Goal: Information Seeking & Learning: Learn about a topic

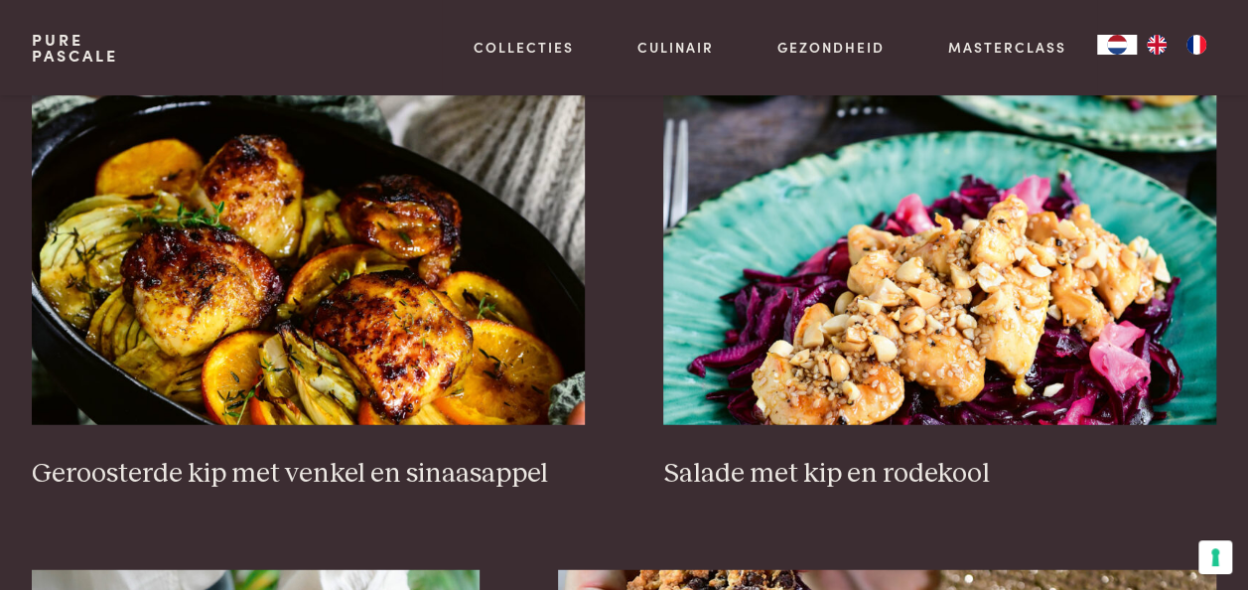
scroll to position [2295, 0]
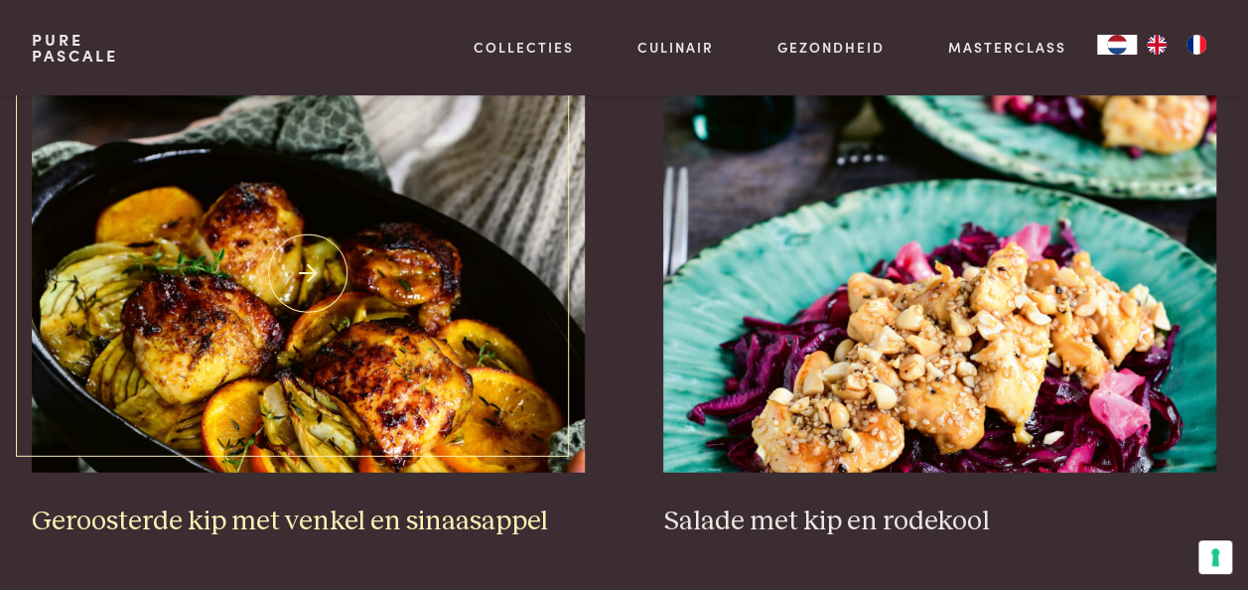
click at [373, 297] on img at bounding box center [308, 273] width 553 height 397
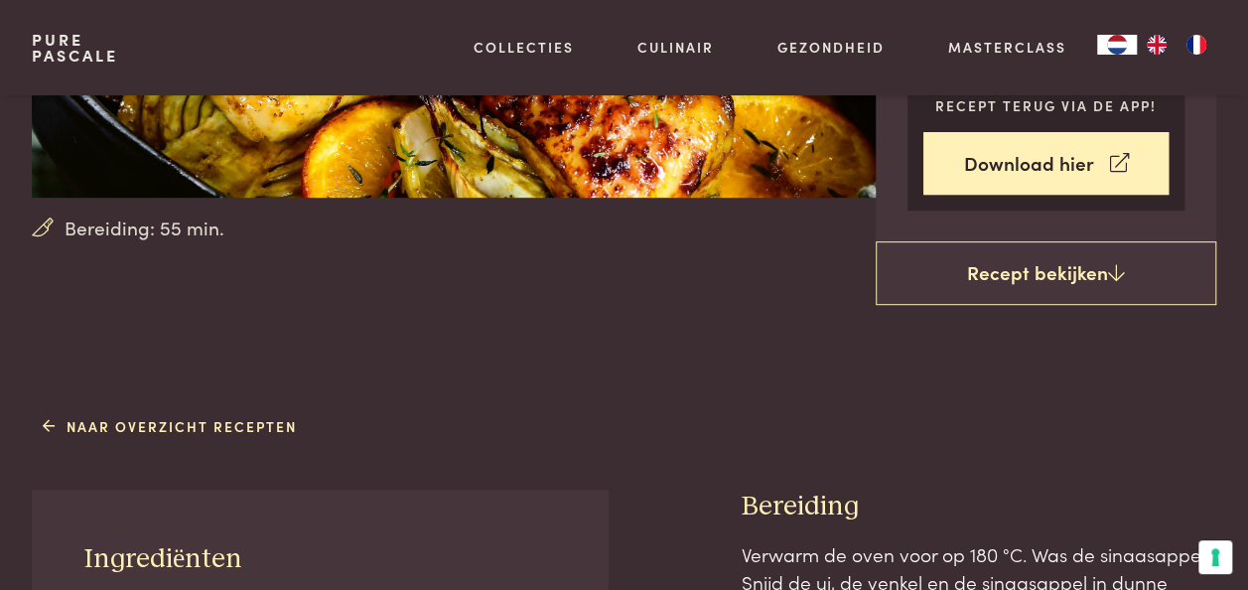
scroll to position [435, 0]
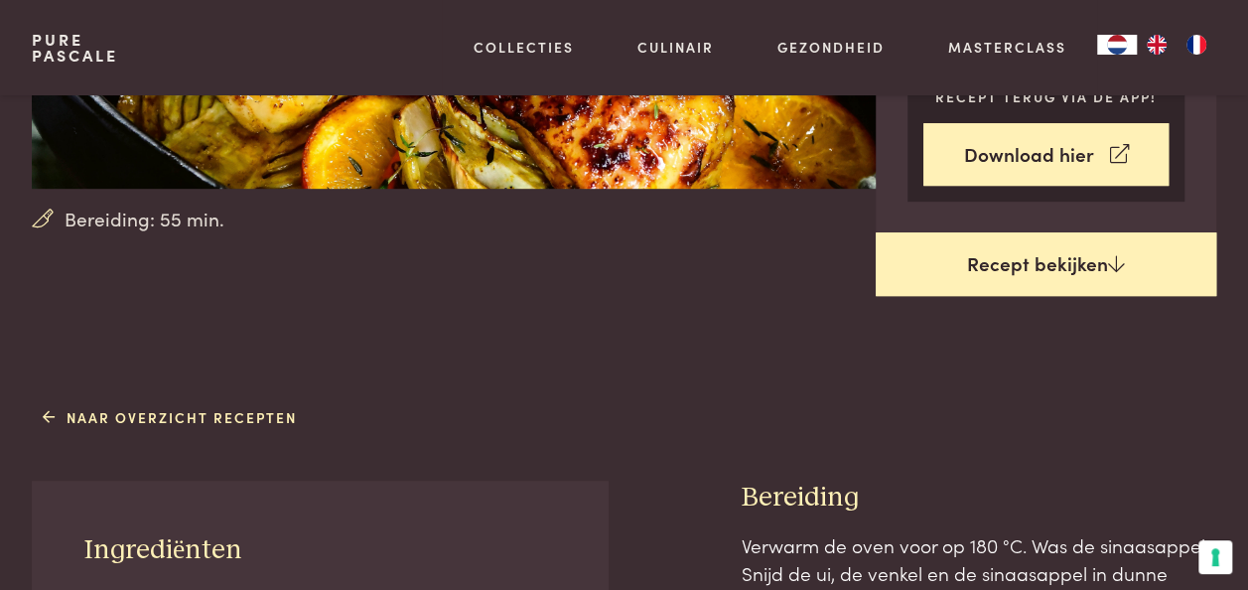
click at [1054, 254] on link "Recept bekijken" at bounding box center [1046, 264] width 340 height 64
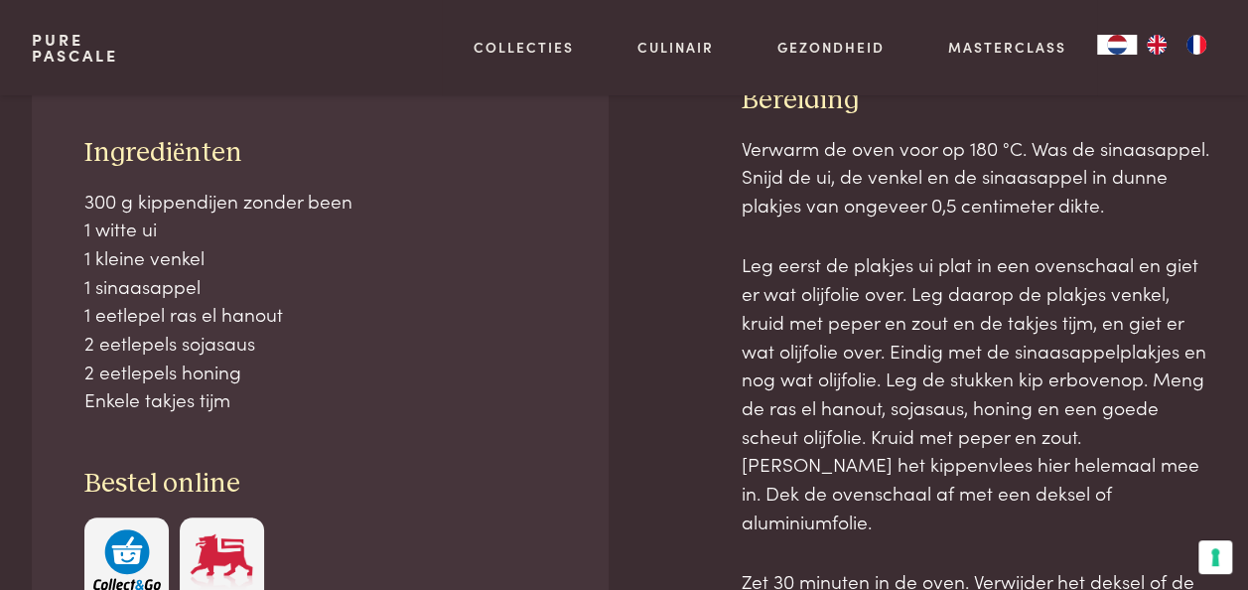
scroll to position [832, 0]
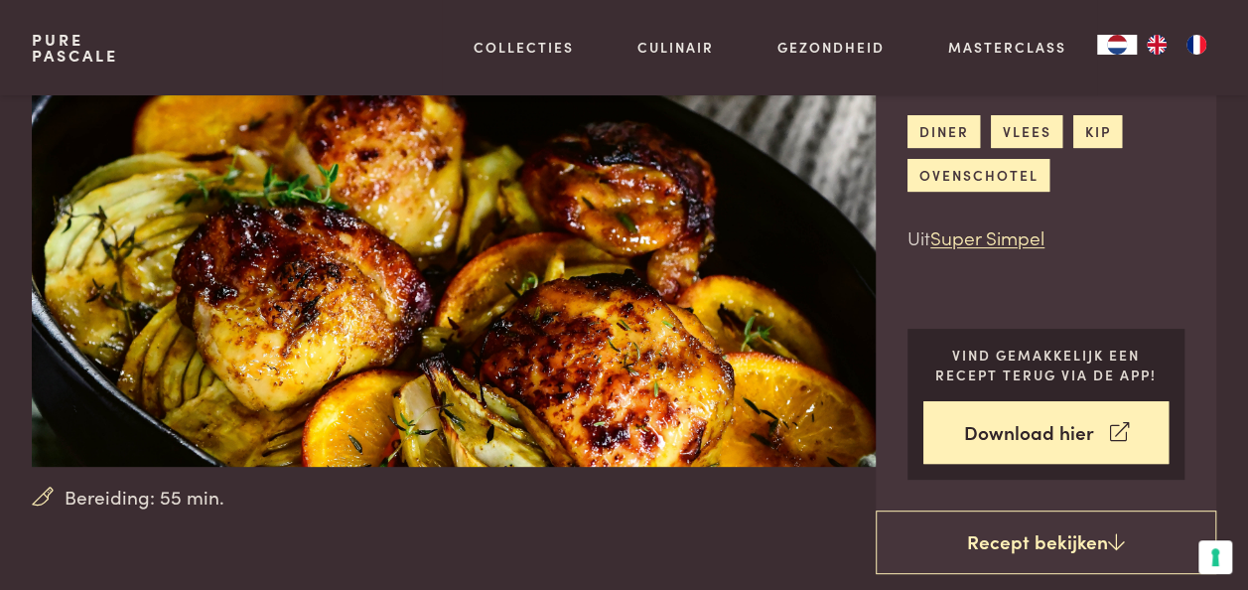
scroll to position [185, 0]
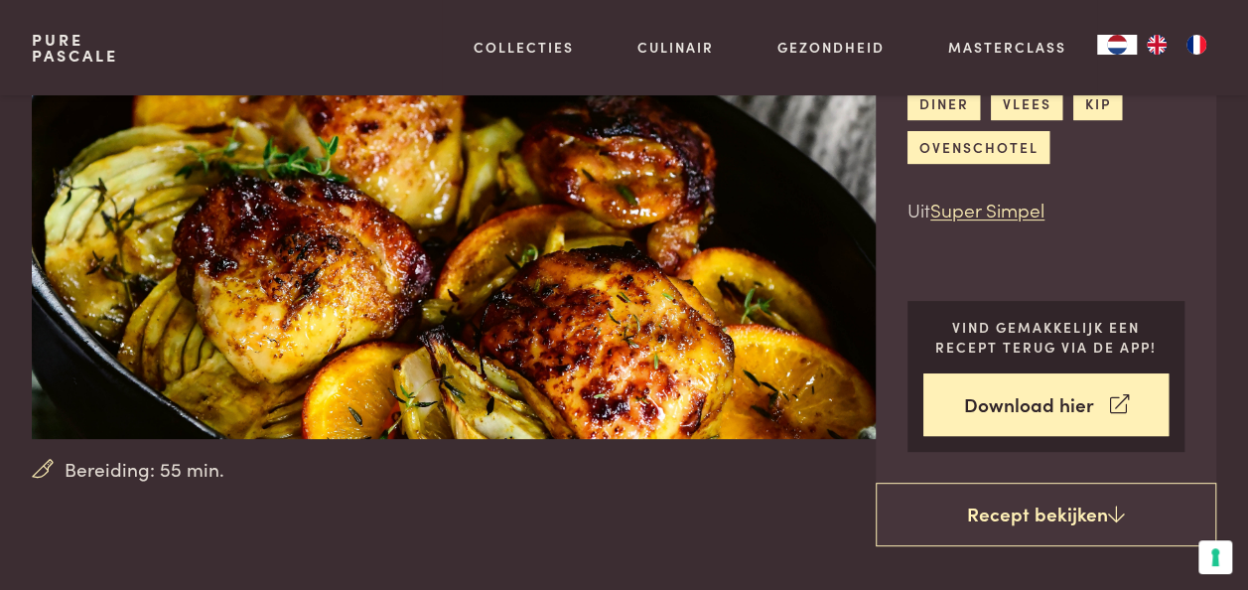
scroll to position [832, 0]
